Goal: Find specific page/section: Find specific page/section

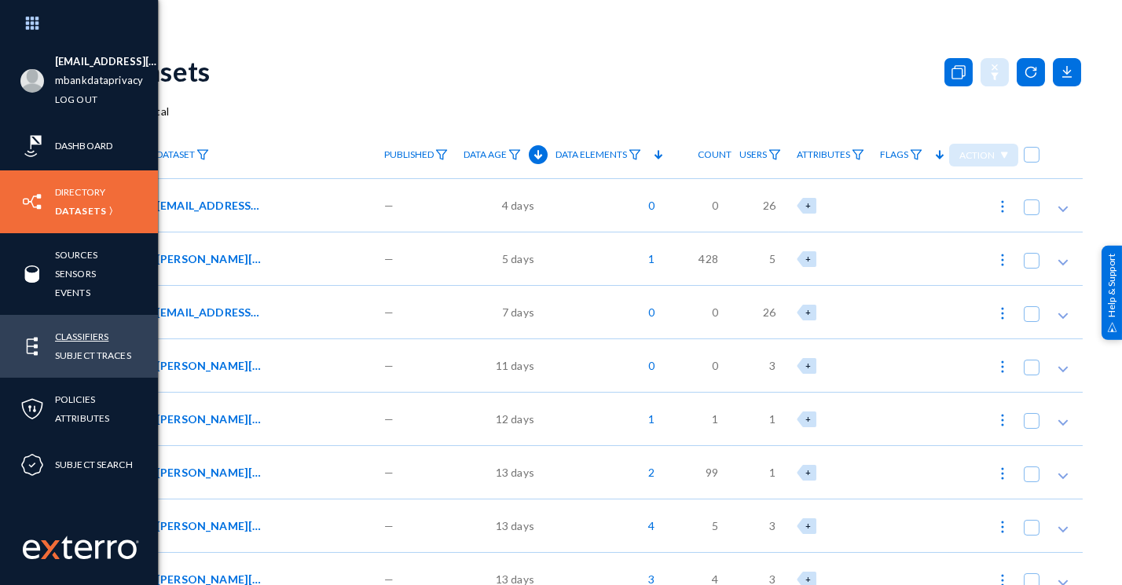
click at [68, 334] on link "Classifiers" at bounding box center [81, 337] width 53 height 18
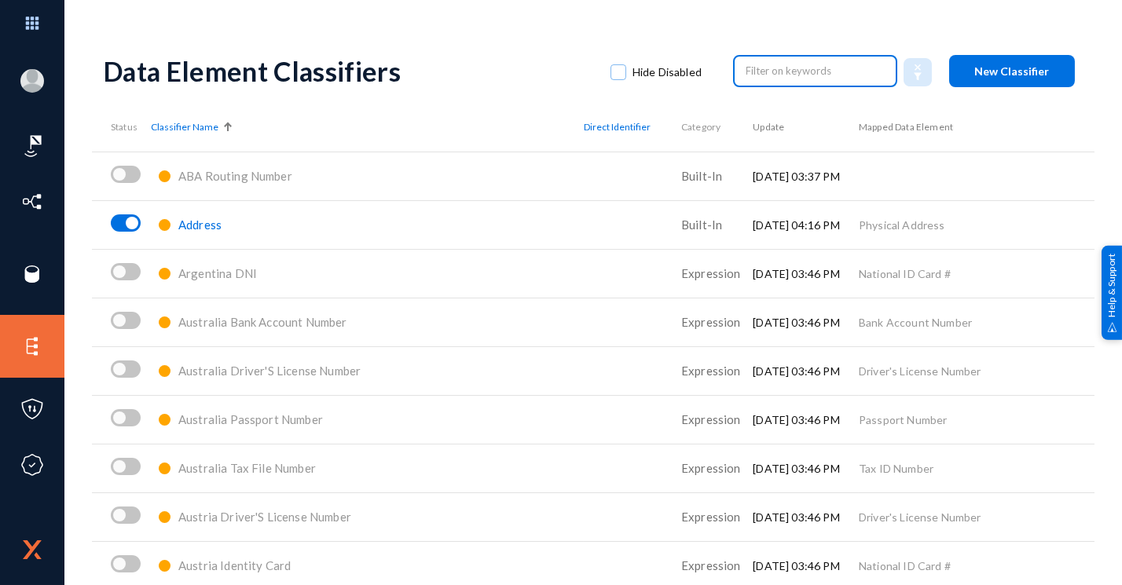
click at [776, 68] on input "text" at bounding box center [816, 71] width 138 height 24
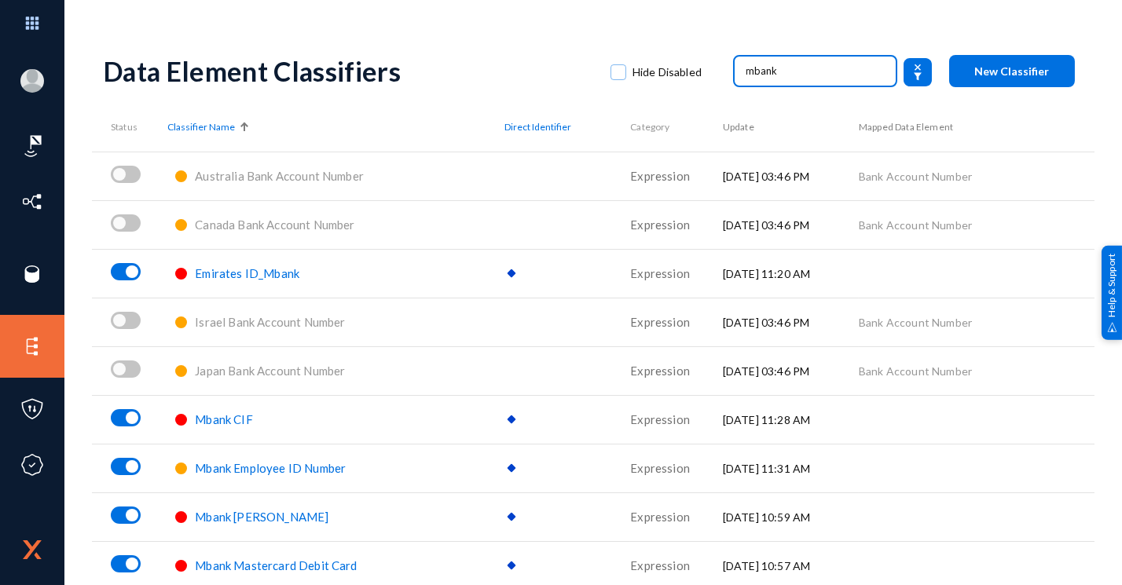
type input "mbank"
click at [283, 524] on div "Mbank [PERSON_NAME]" at bounding box center [262, 517] width 134 height 18
click at [282, 523] on span "Mbank [PERSON_NAME]" at bounding box center [262, 517] width 134 height 14
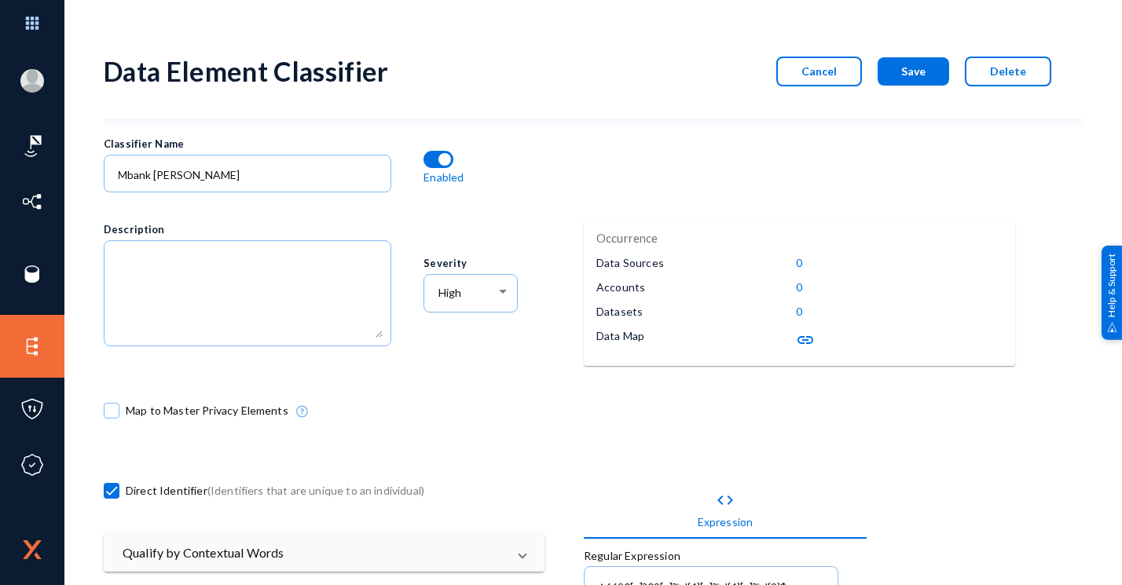
scroll to position [163, 0]
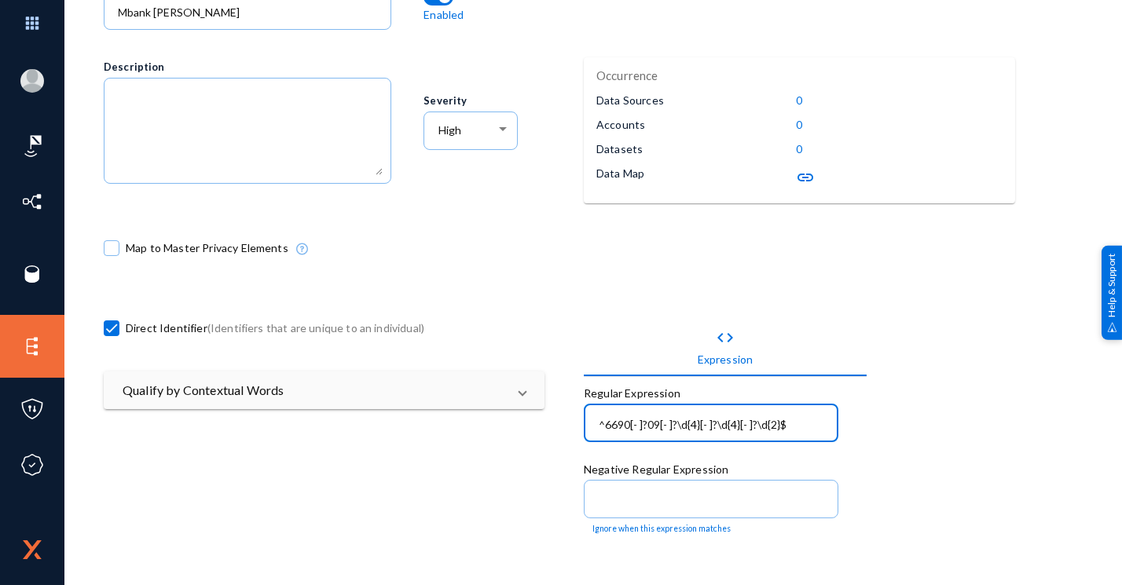
click at [685, 420] on input "^6690[- ]?09[- ]?\d{4}[- ]?\d{4}[- ]?\d{2}$" at bounding box center [715, 425] width 232 height 14
paste input "PS01FH86"
type input "^6690[- ]?09[- ]?\d{4}[- ]?\d{4}[- ]?\d{2}$"
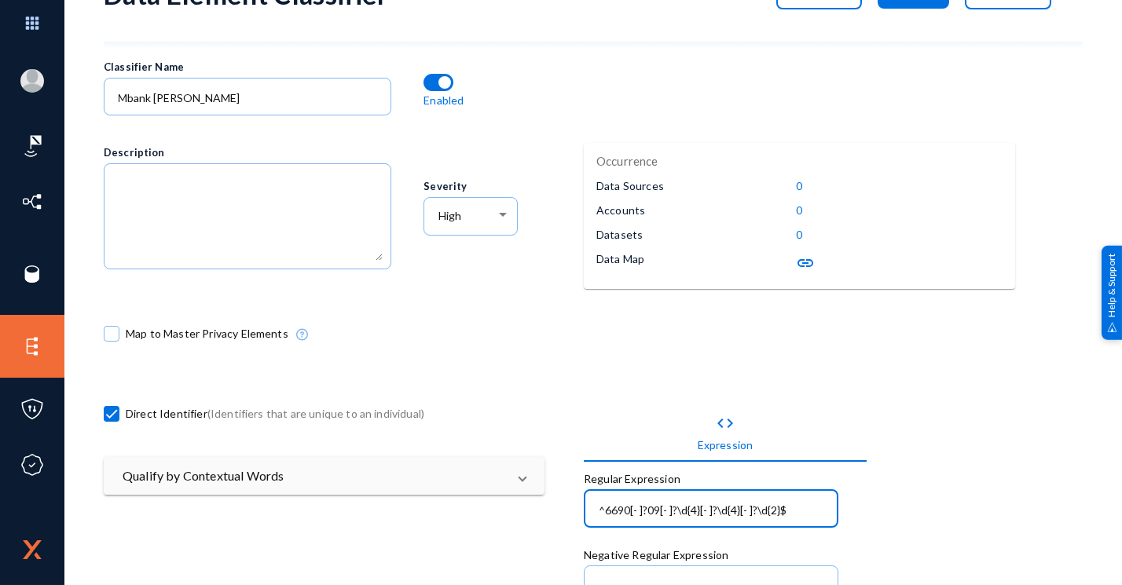
scroll to position [0, 0]
